Goal: Information Seeking & Learning: Check status

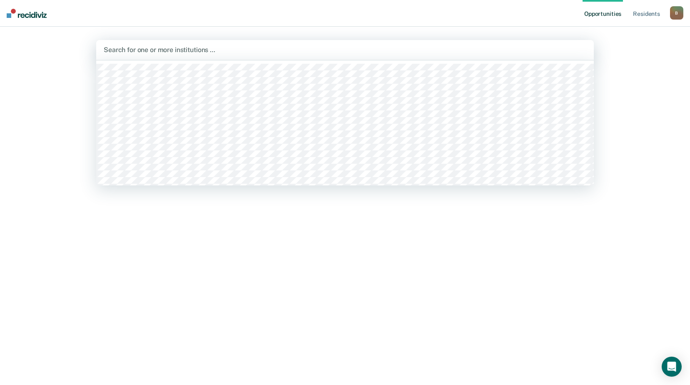
click at [265, 51] on div at bounding box center [345, 50] width 483 height 10
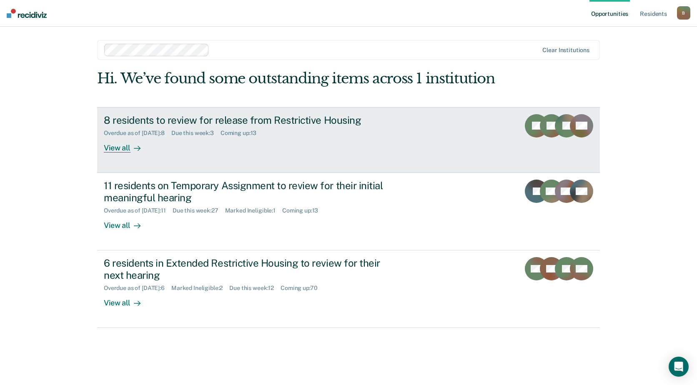
click at [115, 150] on div "View all" at bounding box center [127, 144] width 47 height 16
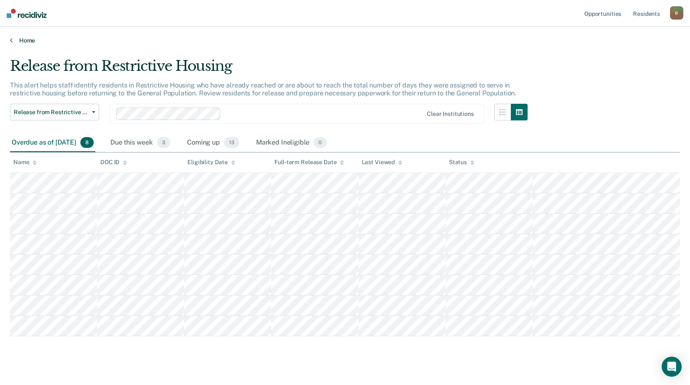
click at [13, 42] on link "Home" at bounding box center [345, 40] width 670 height 7
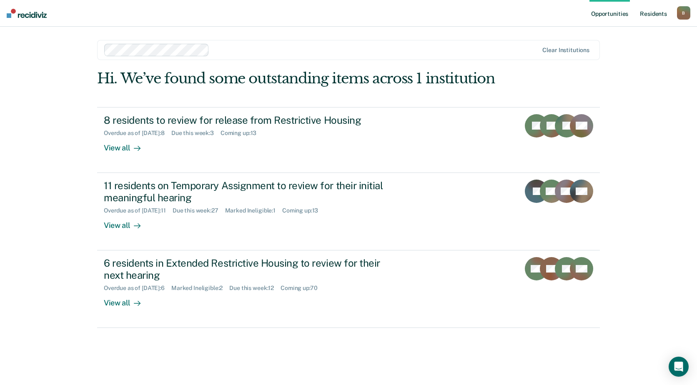
click at [649, 12] on link "Resident s" at bounding box center [653, 13] width 30 height 27
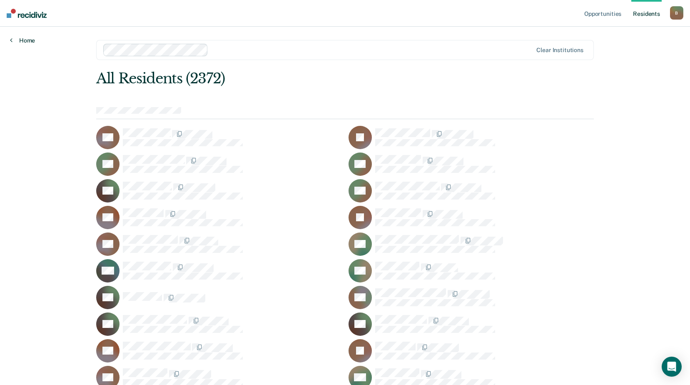
click at [23, 41] on link "Home" at bounding box center [22, 40] width 25 height 7
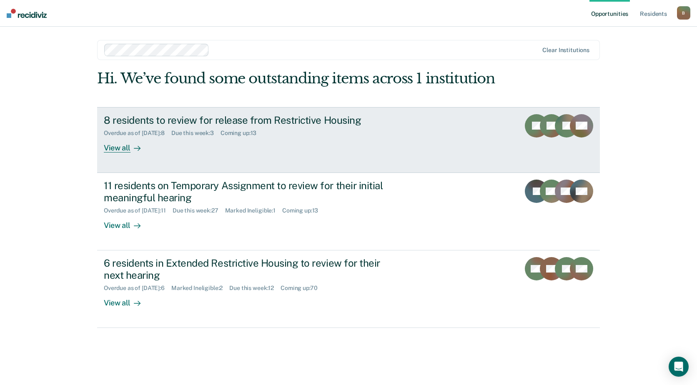
click at [128, 148] on div "View all" at bounding box center [127, 144] width 47 height 16
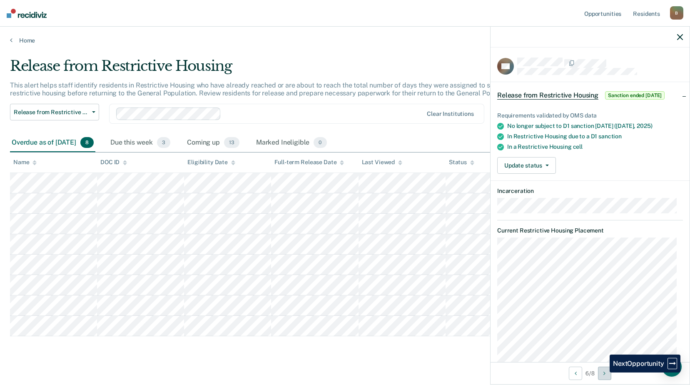
click at [604, 372] on button "Next Opportunity" at bounding box center [604, 373] width 13 height 13
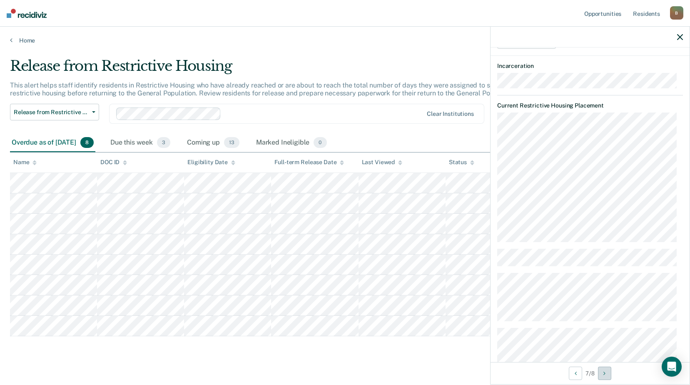
scroll to position [208, 0]
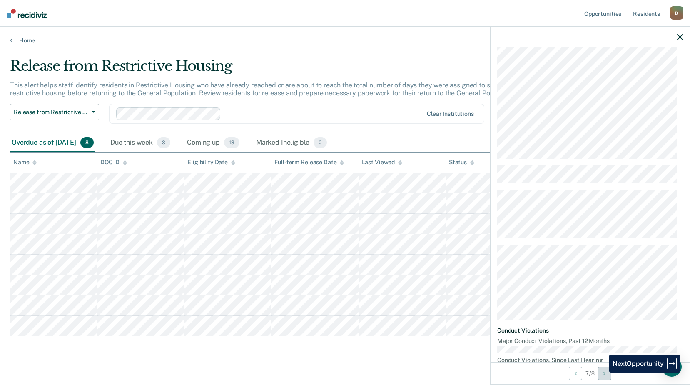
click at [603, 372] on button "Next Opportunity" at bounding box center [604, 373] width 13 height 13
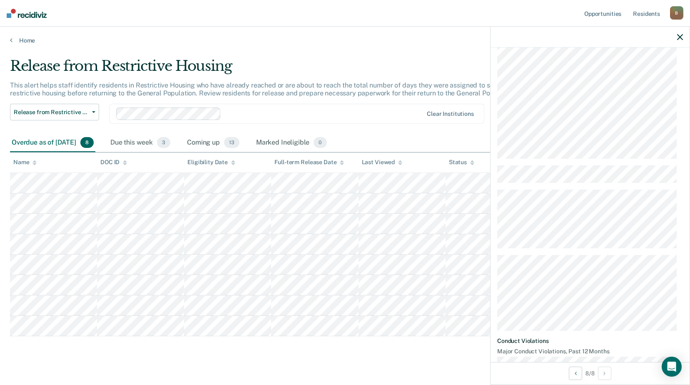
scroll to position [42, 0]
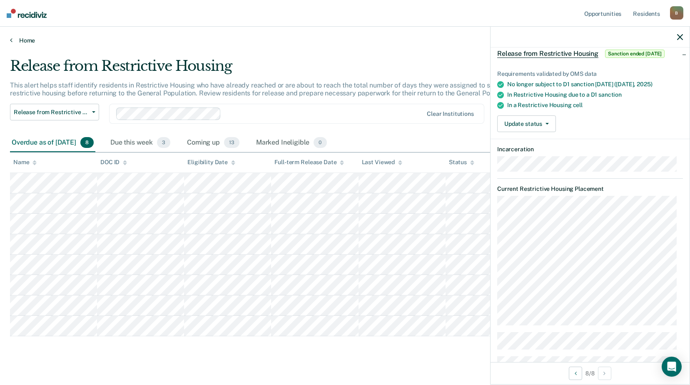
click at [30, 41] on link "Home" at bounding box center [345, 40] width 670 height 7
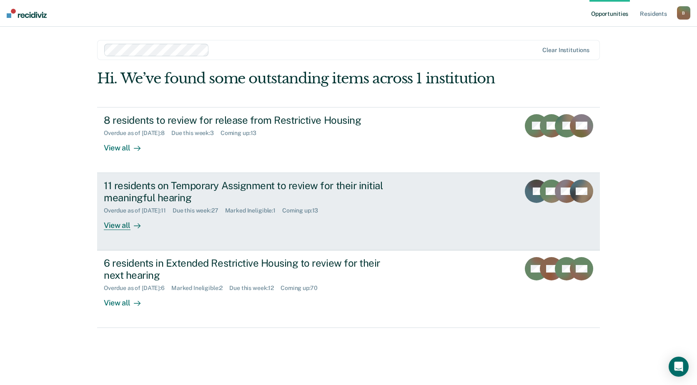
click at [111, 222] on div "View all" at bounding box center [127, 222] width 47 height 16
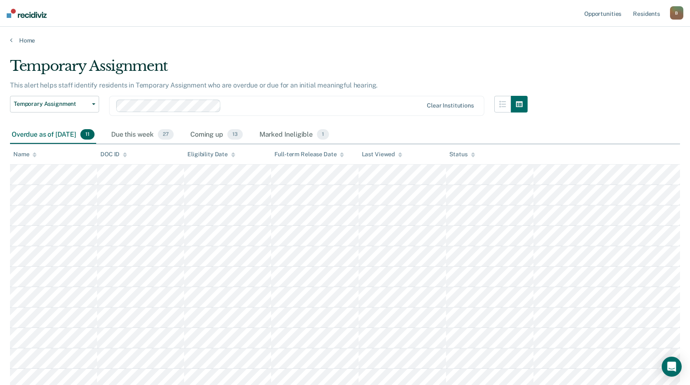
scroll to position [42, 0]
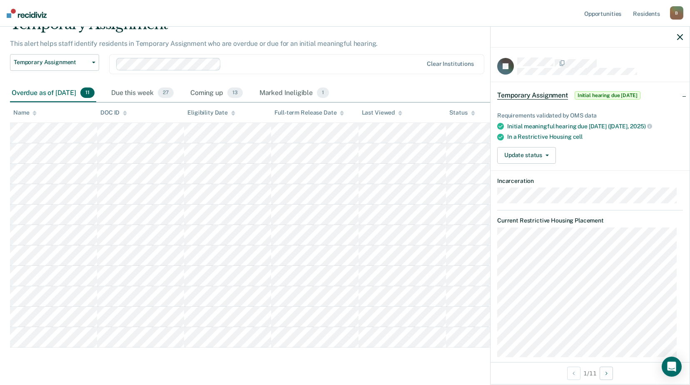
click at [680, 38] on icon "button" at bounding box center [680, 37] width 6 height 6
click at [683, 37] on div at bounding box center [590, 37] width 199 height 21
click at [679, 38] on icon "button" at bounding box center [680, 37] width 6 height 6
click at [95, 62] on button "Temporary Assignment" at bounding box center [54, 62] width 89 height 17
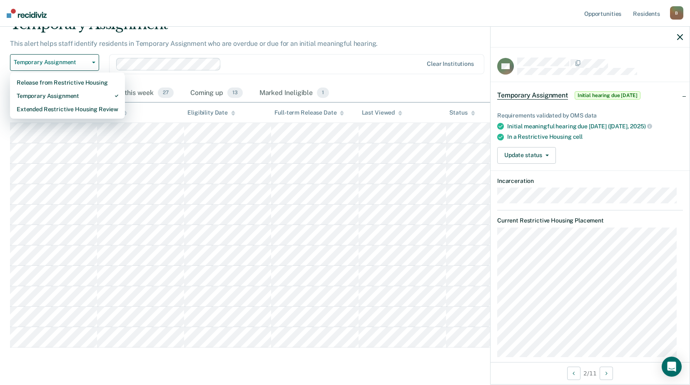
click at [474, 365] on div "Temporary Assignment This alert helps staff identify residents in Temporary Ass…" at bounding box center [345, 194] width 670 height 356
